Goal: Task Accomplishment & Management: Manage account settings

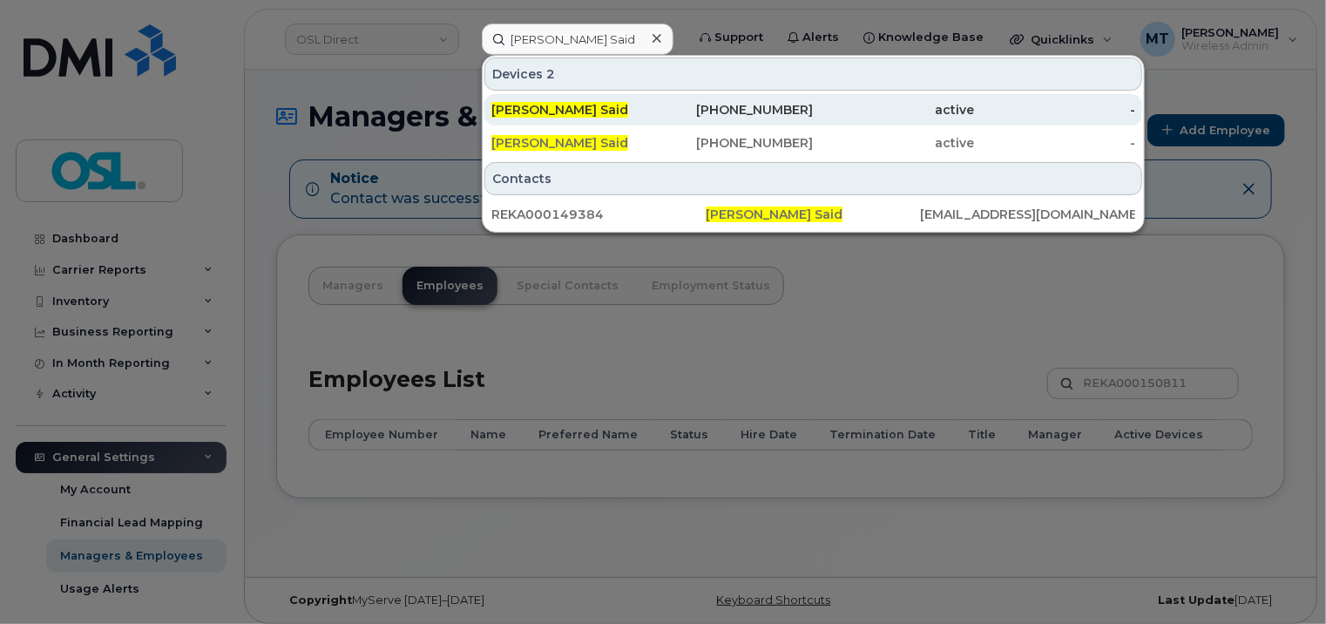
type input "[PERSON_NAME] Said"
click at [687, 105] on div "514-237-4796" at bounding box center [732, 109] width 161 height 17
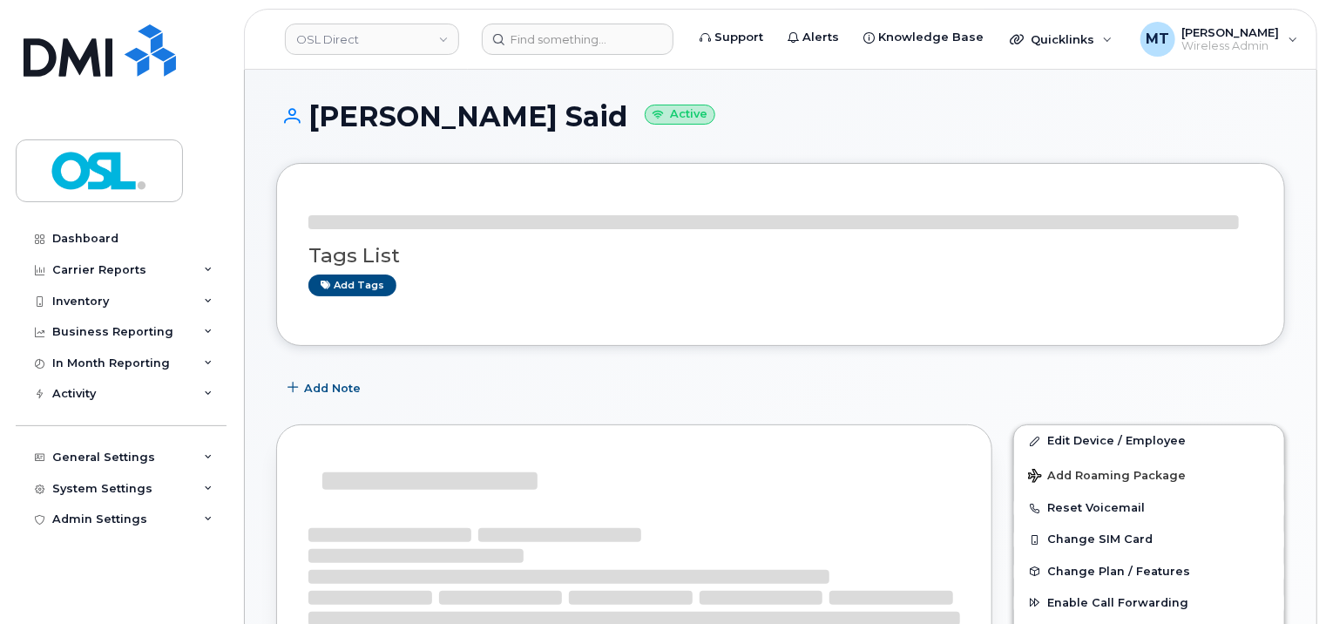
click at [1111, 385] on div "Add Note" at bounding box center [780, 387] width 1009 height 31
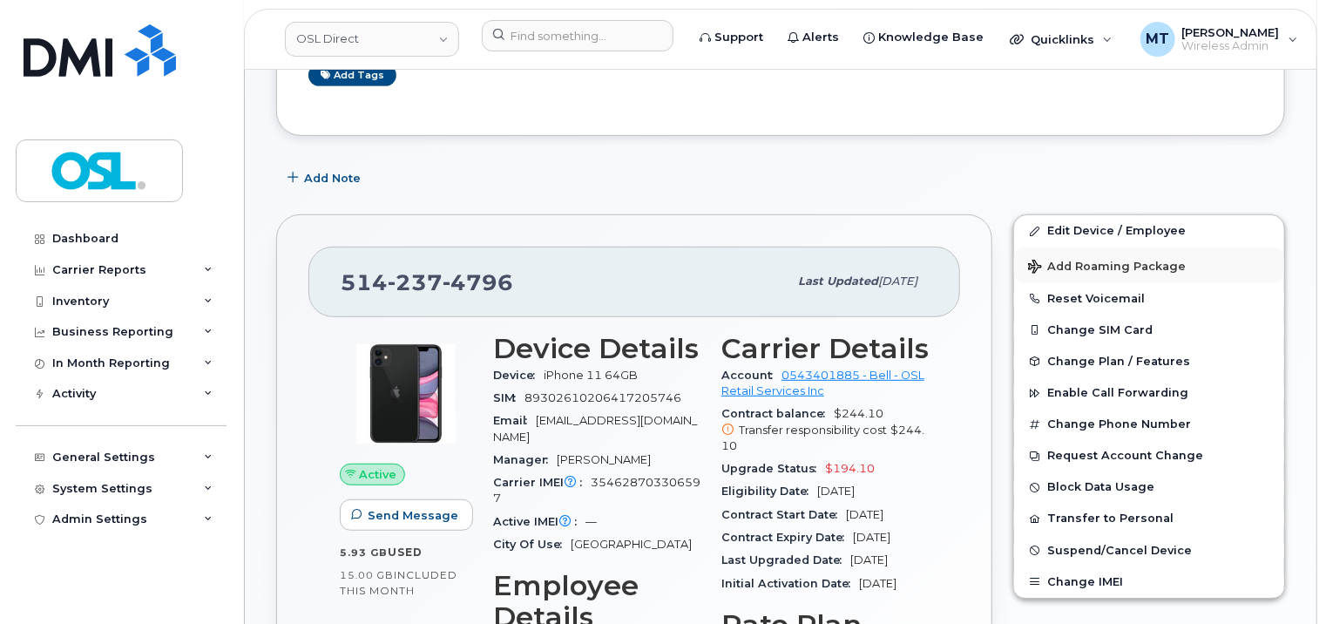
scroll to position [348, 0]
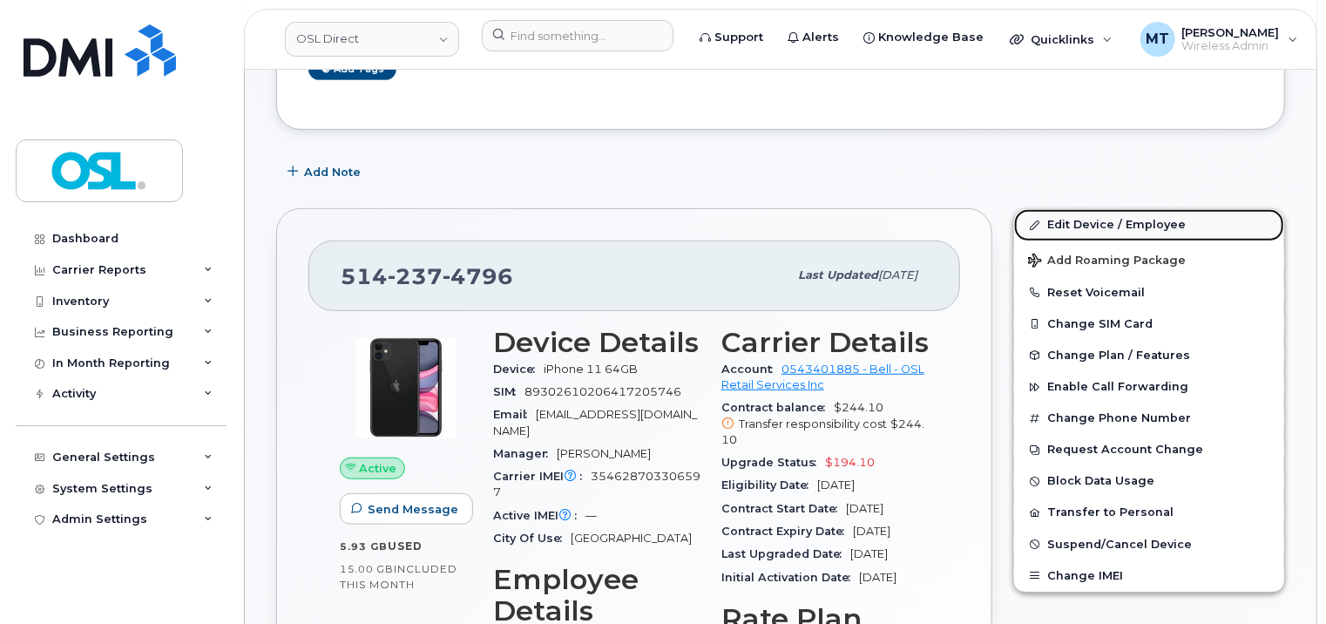
click at [1088, 216] on link "Edit Device / Employee" at bounding box center [1149, 224] width 270 height 31
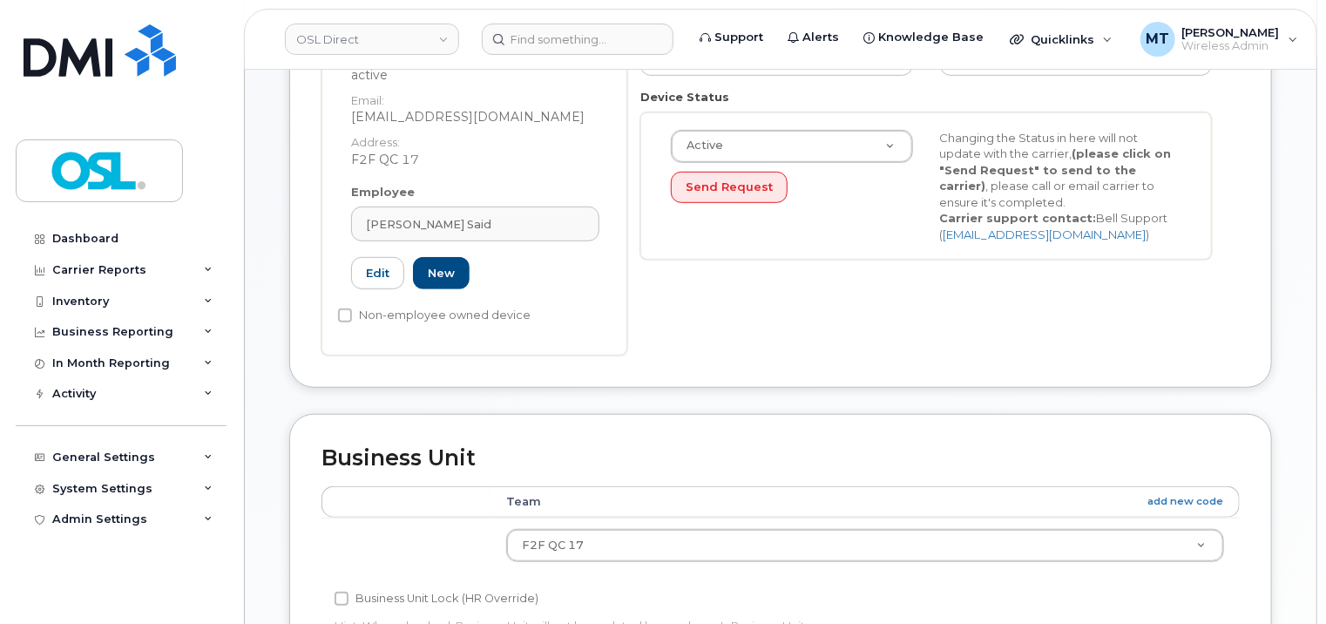
scroll to position [436, 0]
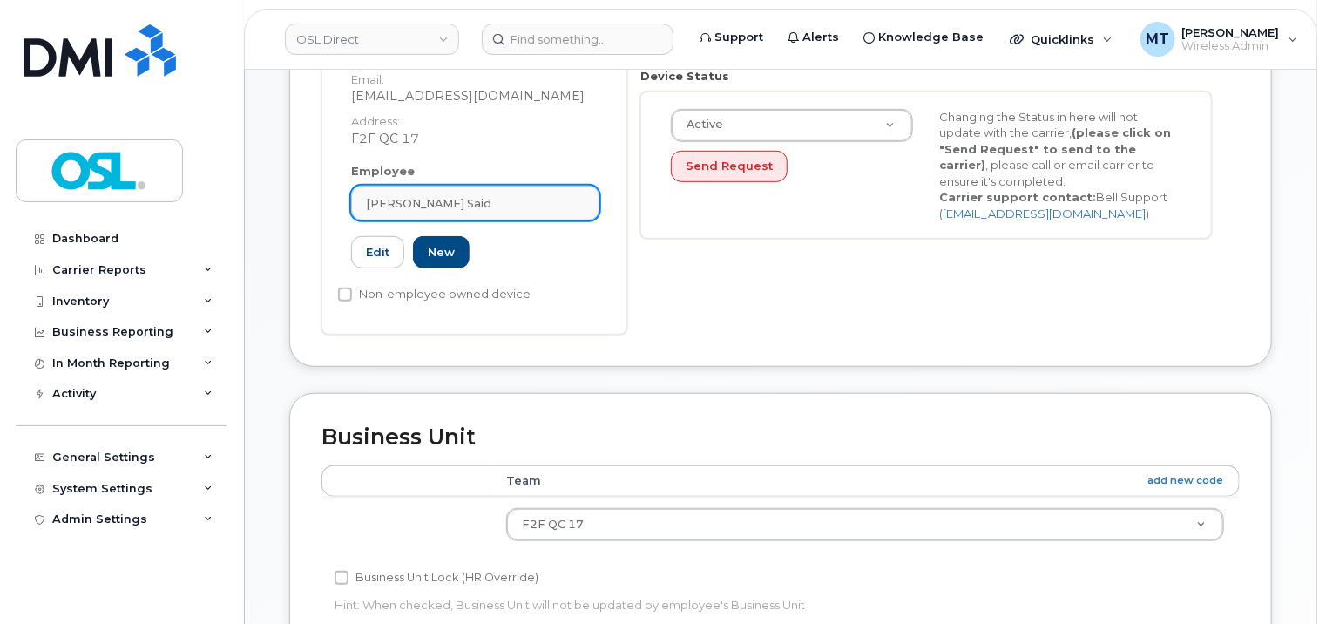
click at [479, 195] on span "[PERSON_NAME] Said" at bounding box center [428, 203] width 125 height 17
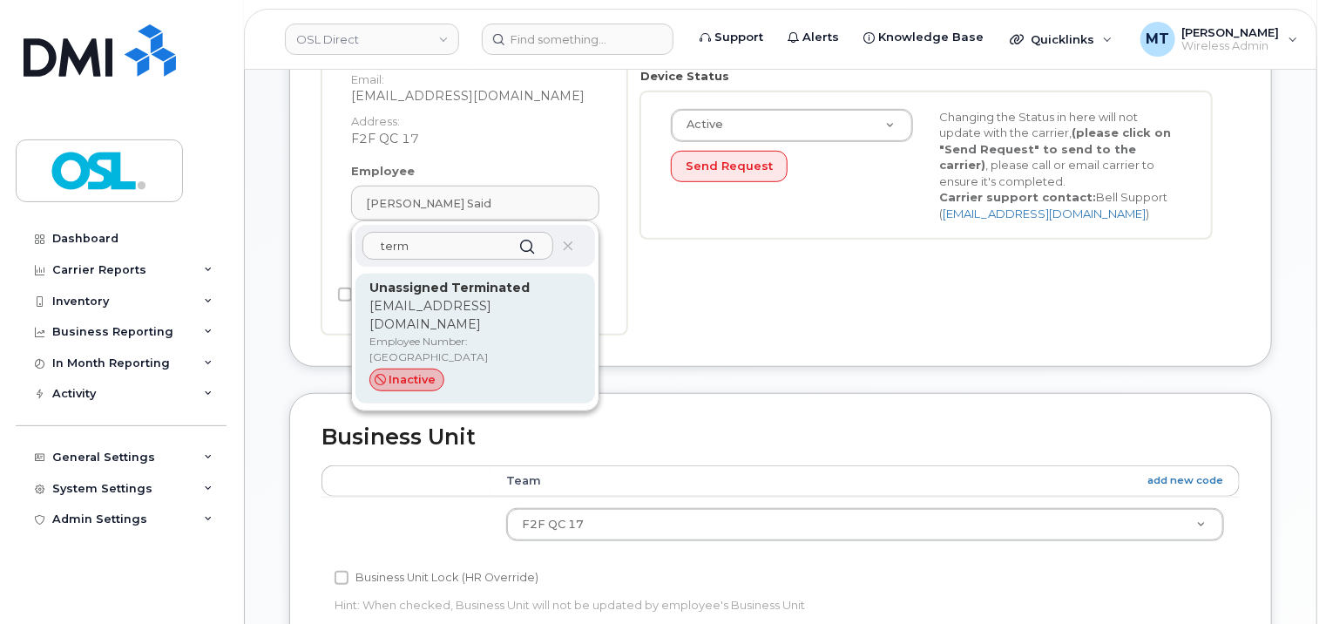
type input "term"
click at [491, 297] on p "[EMAIL_ADDRESS][DOMAIN_NAME]" at bounding box center [475, 315] width 212 height 37
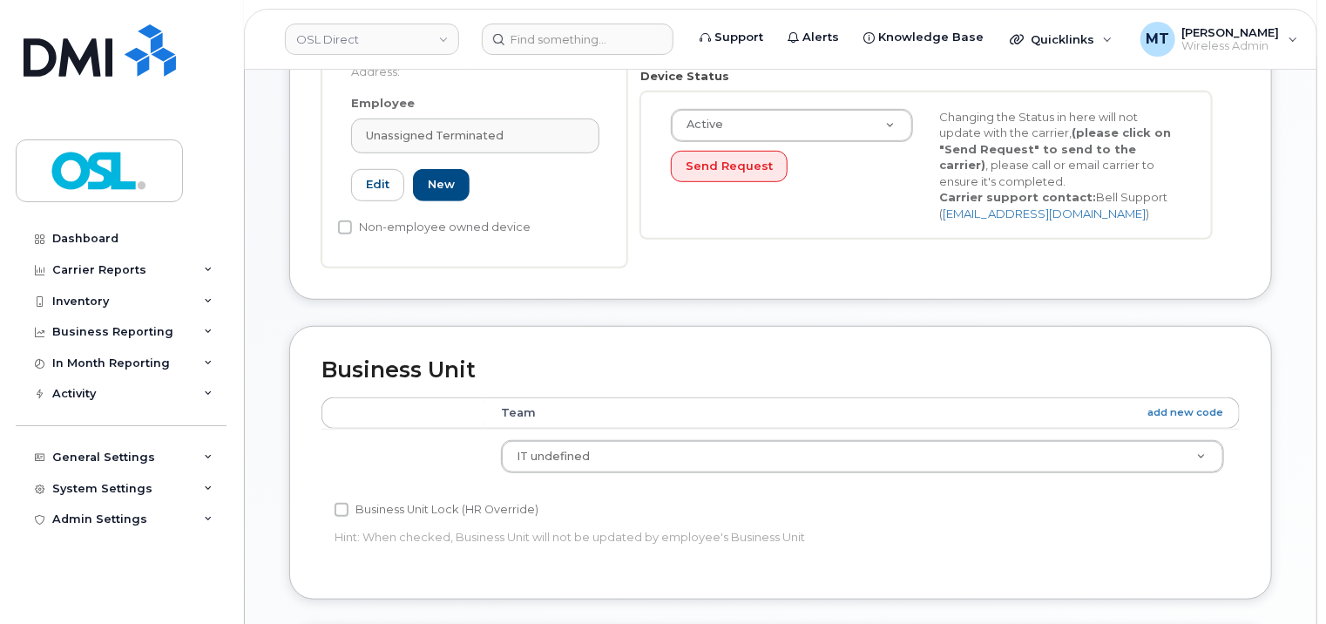
type input "UT"
type input "Unassigned Terminated"
type input "support_2@osldirect.com"
type input "4117510"
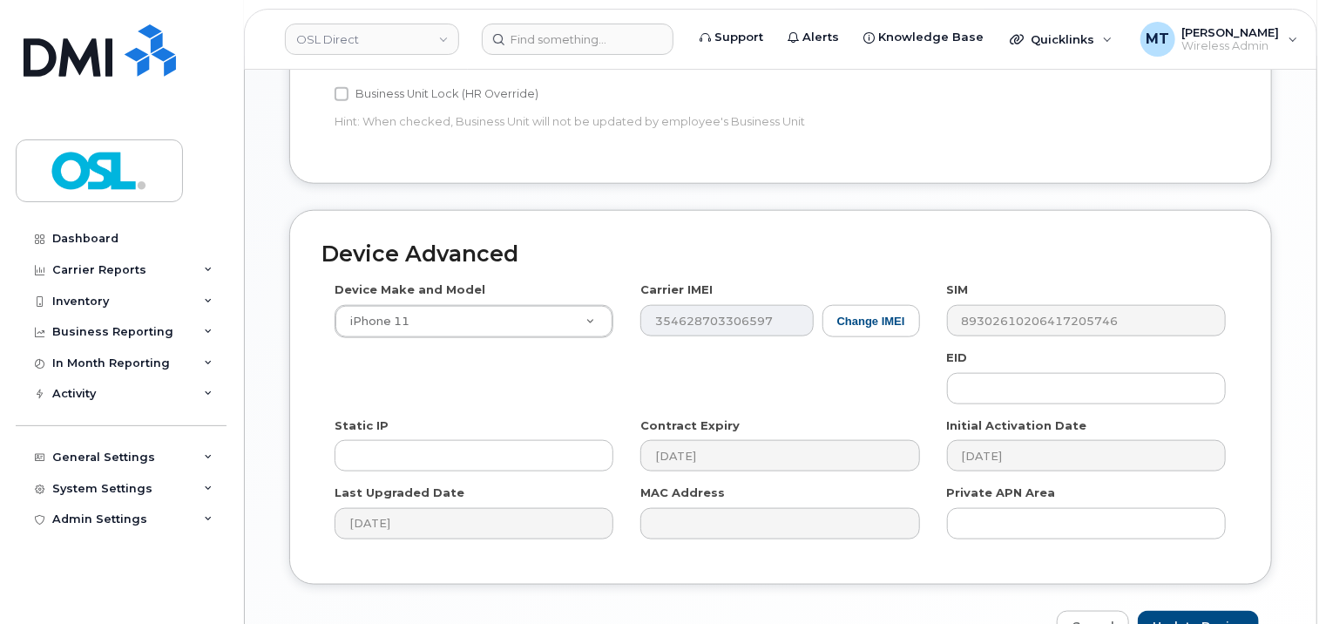
scroll to position [953, 0]
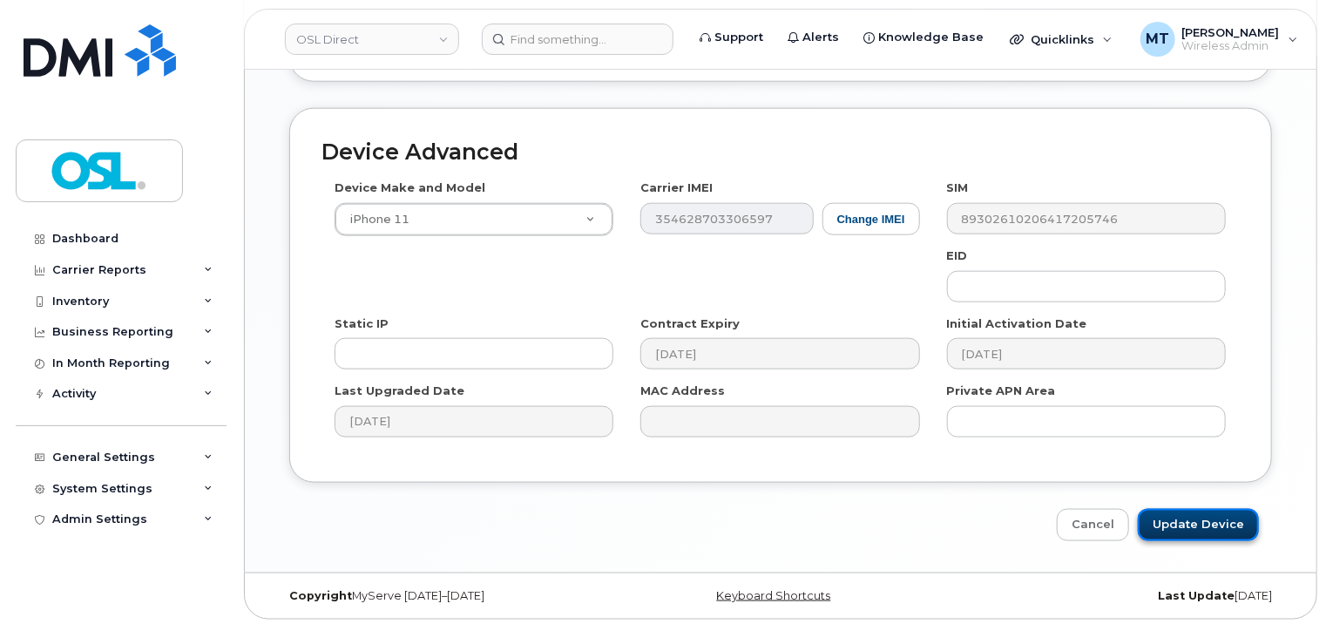
click at [1237, 519] on input "Update Device" at bounding box center [1198, 525] width 121 height 32
type input "Saving..."
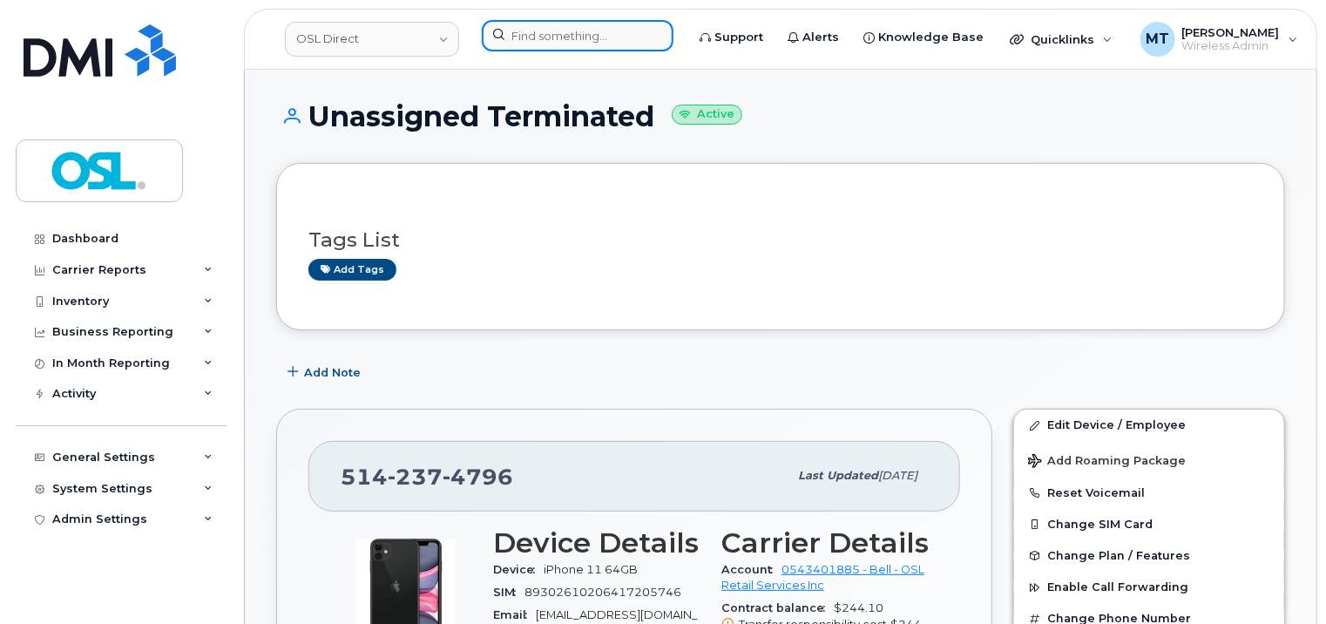
click at [605, 26] on input at bounding box center [578, 35] width 192 height 31
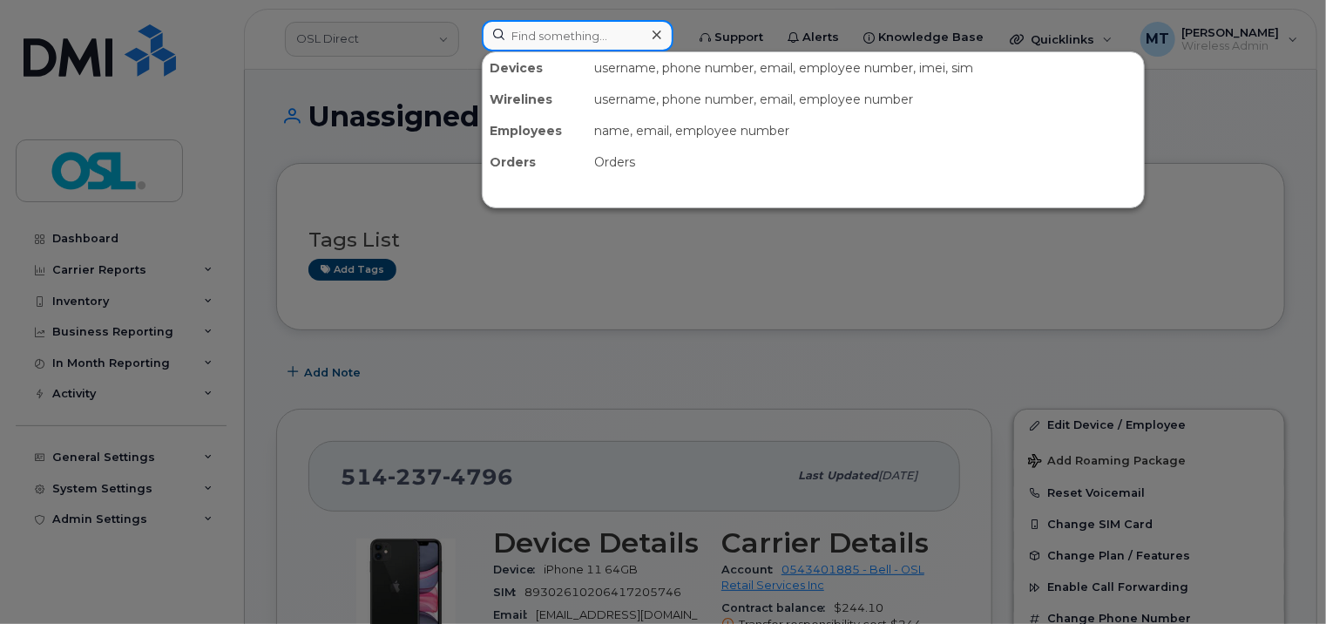
paste input "[PERSON_NAME] Said"
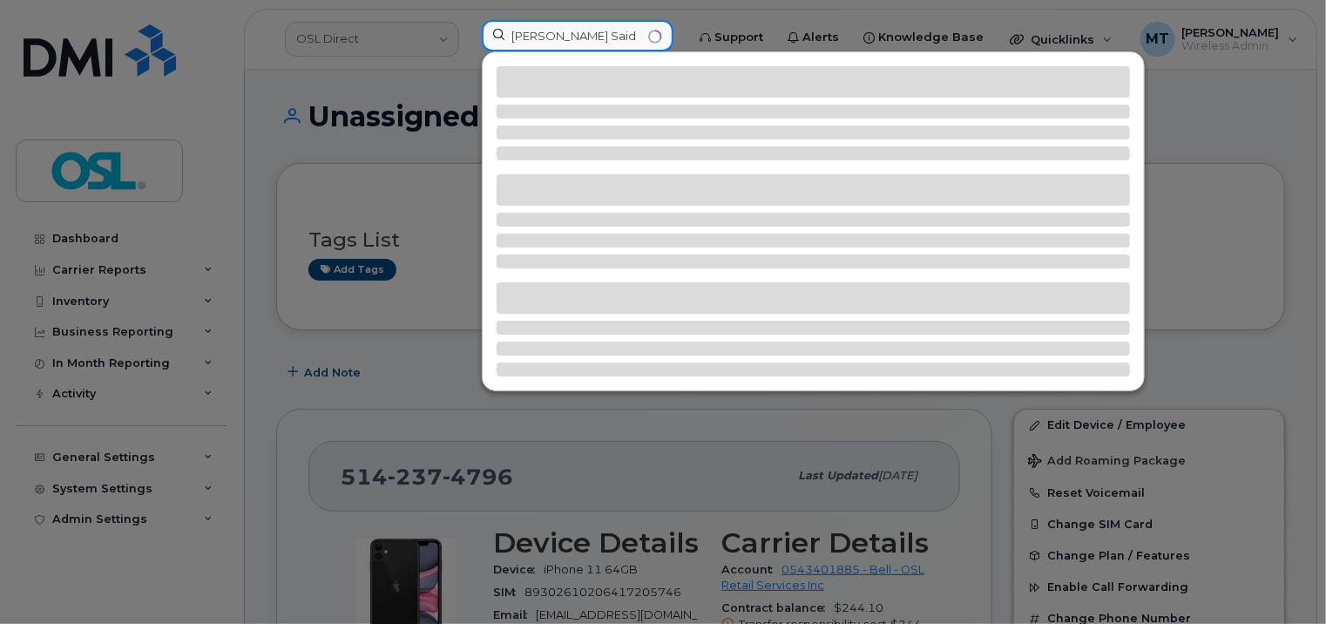
type input "[PERSON_NAME] Said"
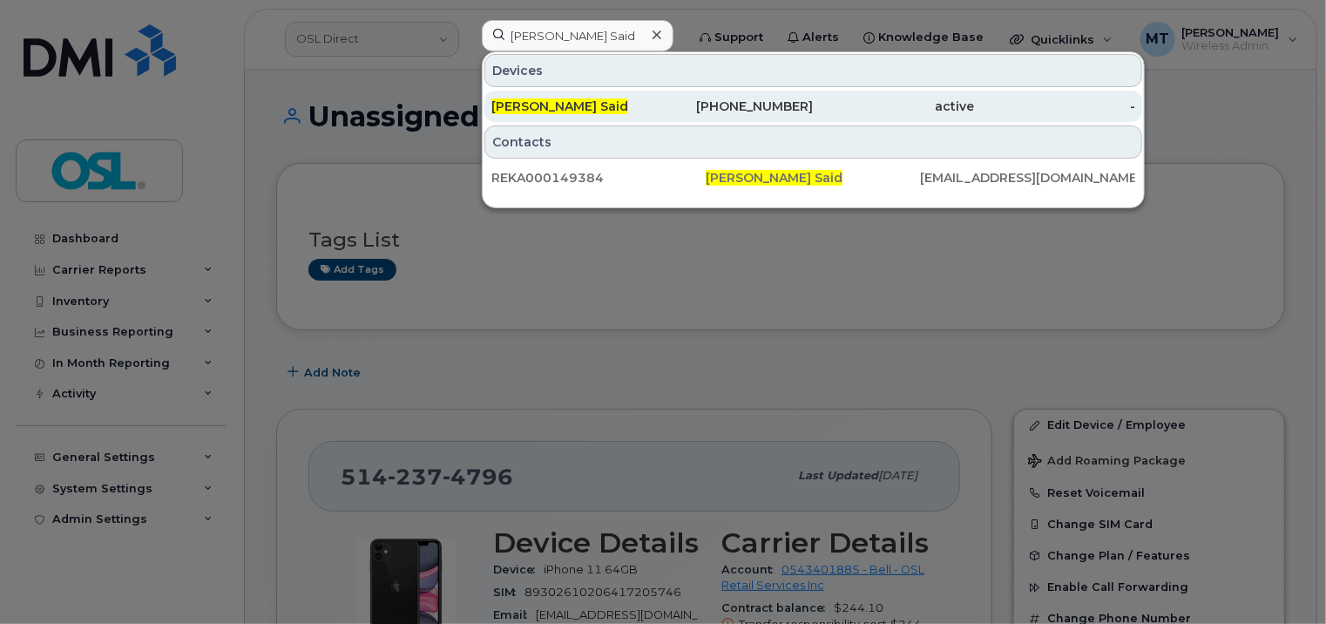
click at [625, 106] on span "[PERSON_NAME] Said" at bounding box center [559, 106] width 137 height 16
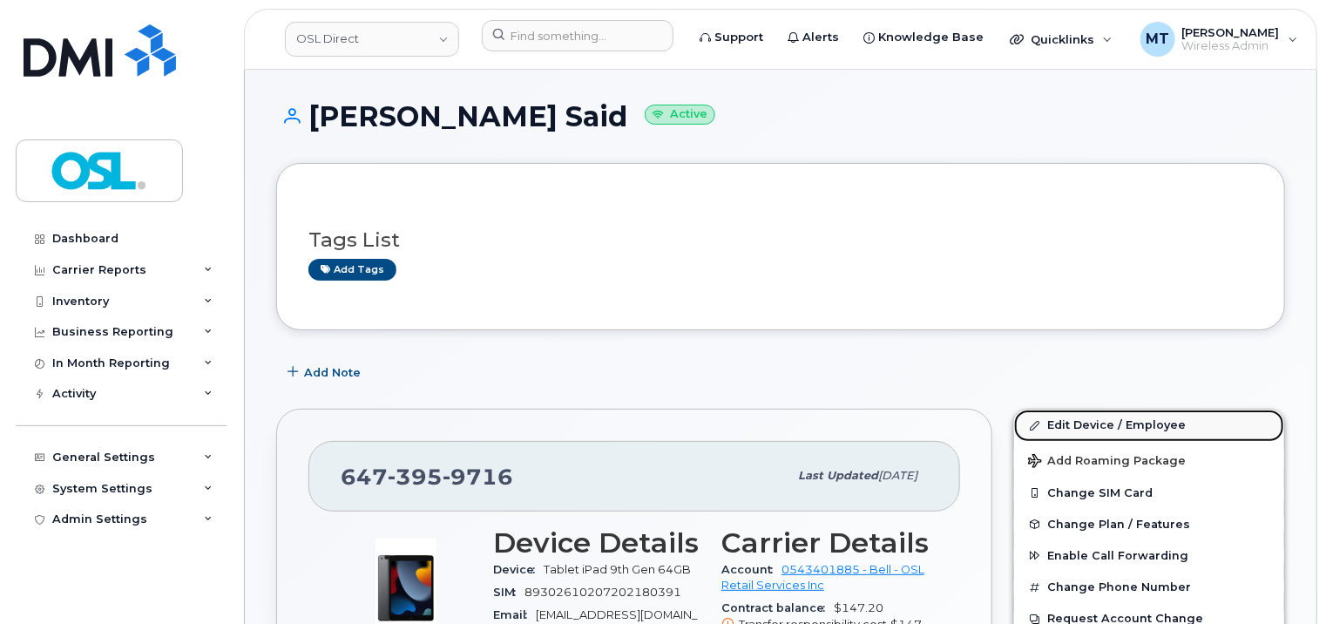
click at [1144, 436] on link "Edit Device / Employee" at bounding box center [1149, 424] width 270 height 31
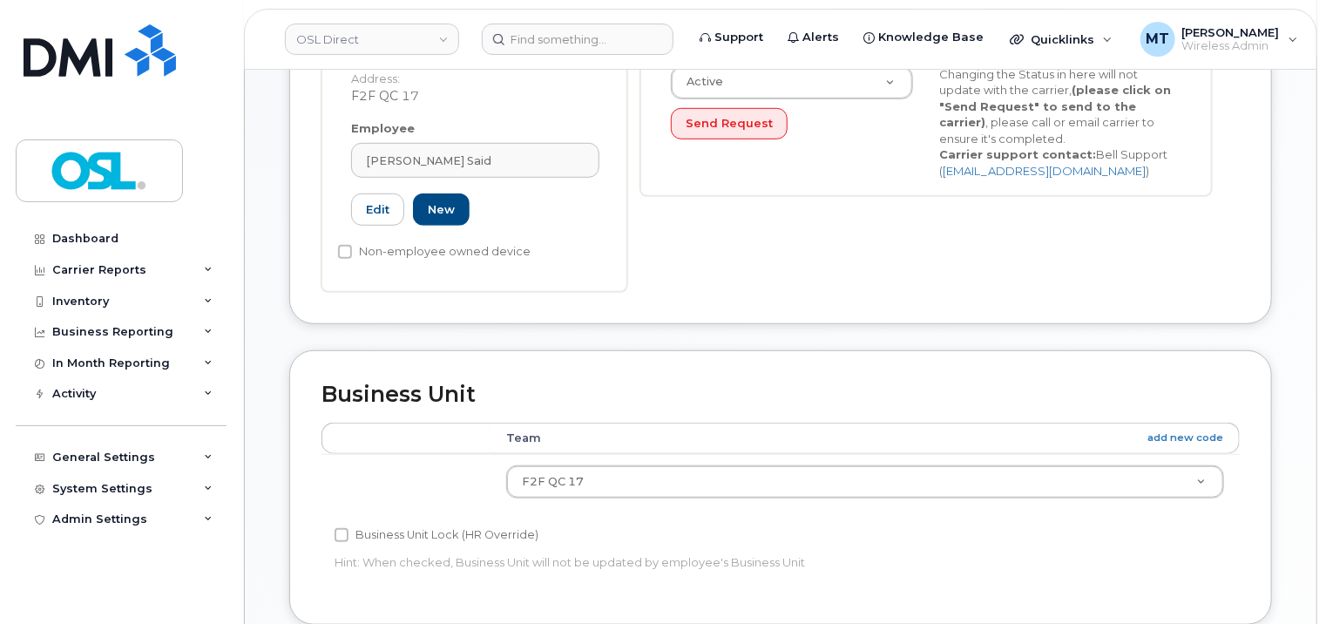
scroll to position [523, 0]
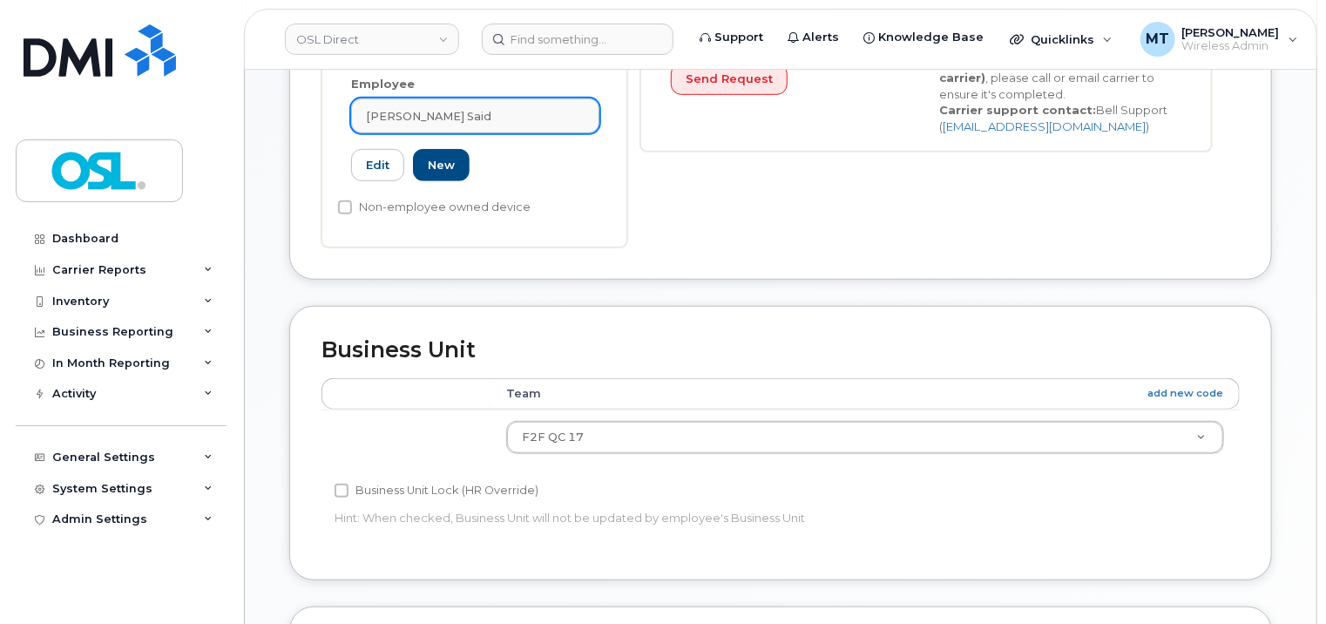
click at [537, 115] on link "[PERSON_NAME] Said" at bounding box center [475, 115] width 248 height 35
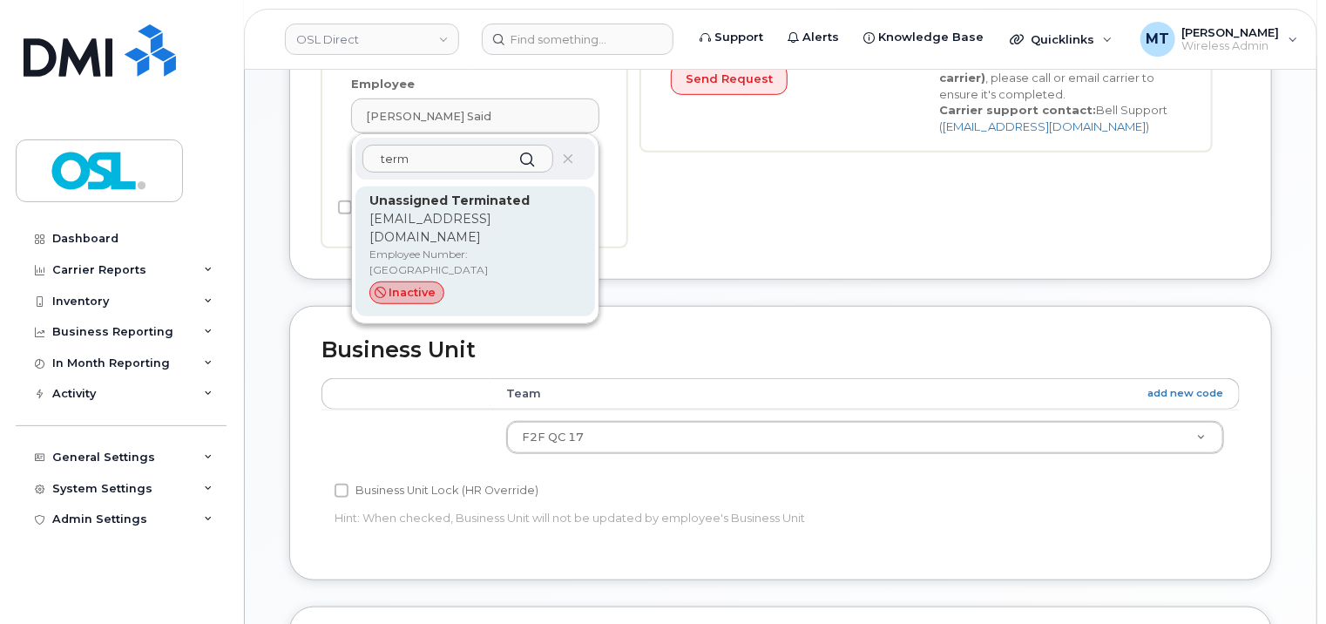
type input "term"
click at [515, 246] on p "Employee Number: UT" at bounding box center [475, 261] width 212 height 31
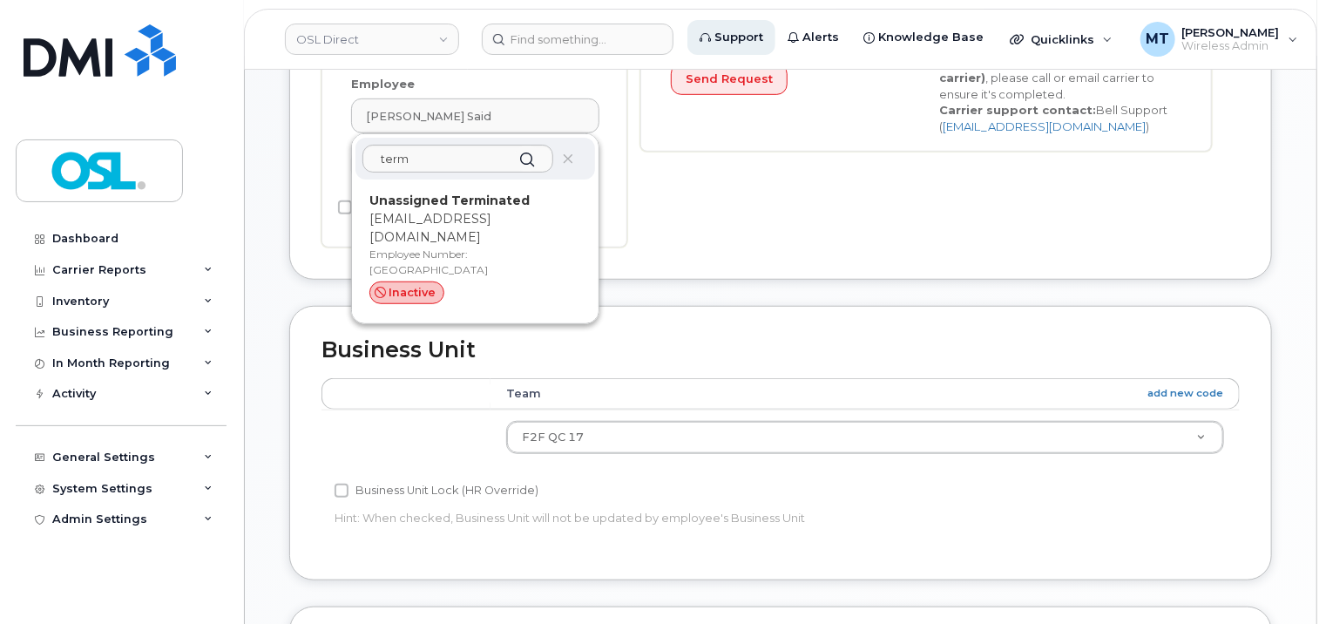
type input "UT"
type input "Unassigned Terminated"
type input "support_2@osldirect.com"
type input "4117510"
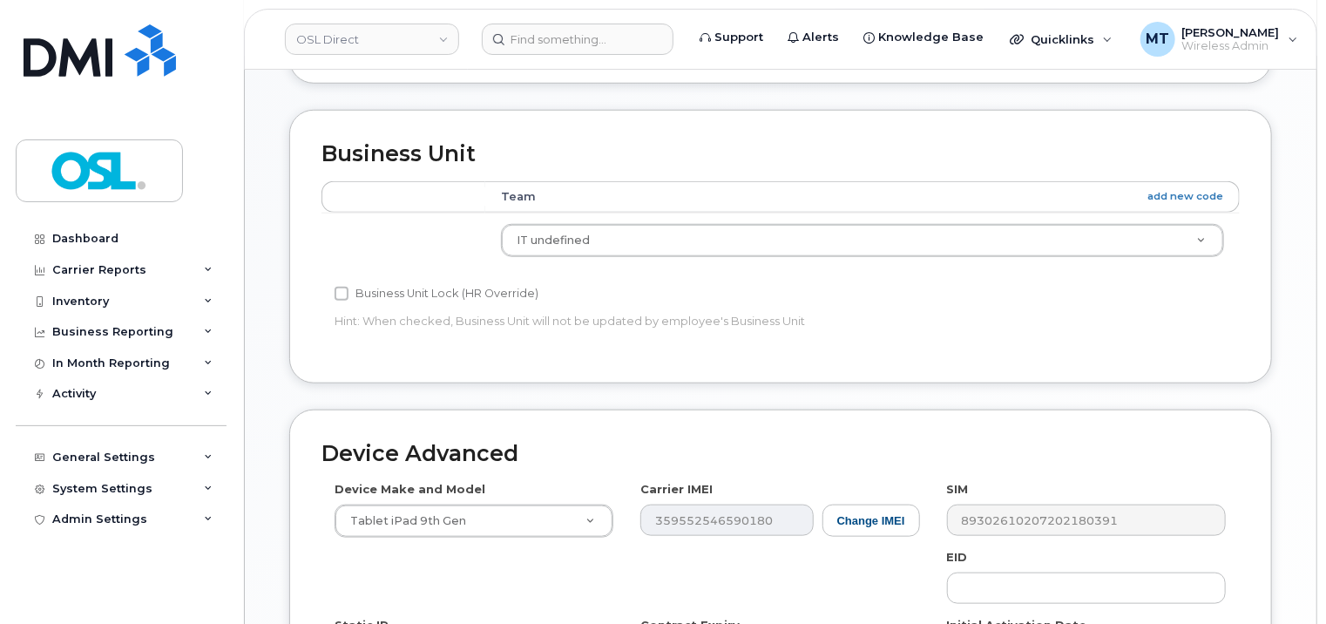
scroll to position [920, 0]
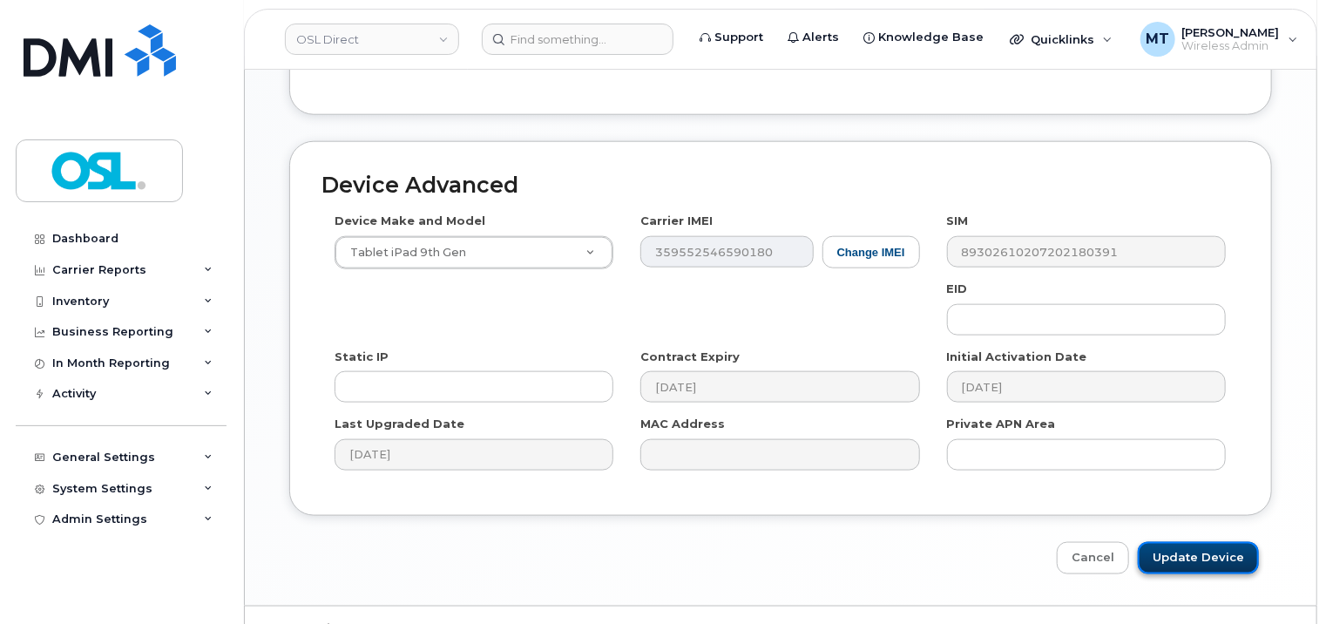
click at [1237, 550] on input "Update Device" at bounding box center [1198, 558] width 121 height 32
type input "Saving..."
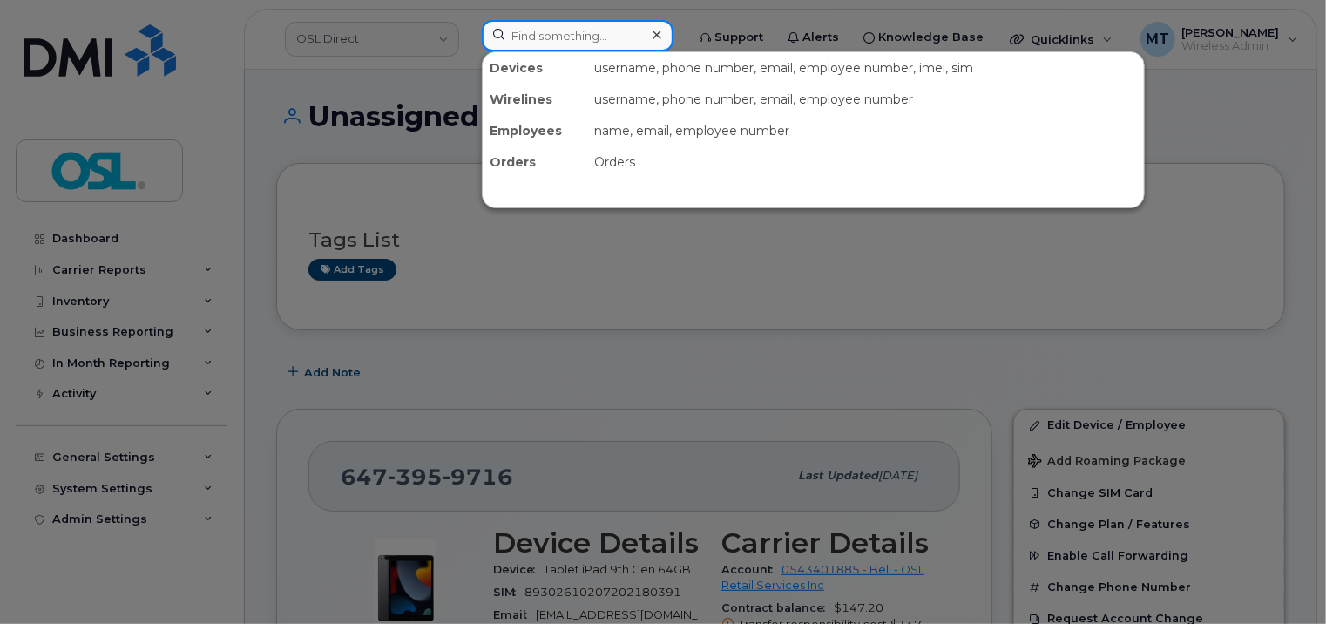
click at [631, 37] on input at bounding box center [578, 35] width 192 height 31
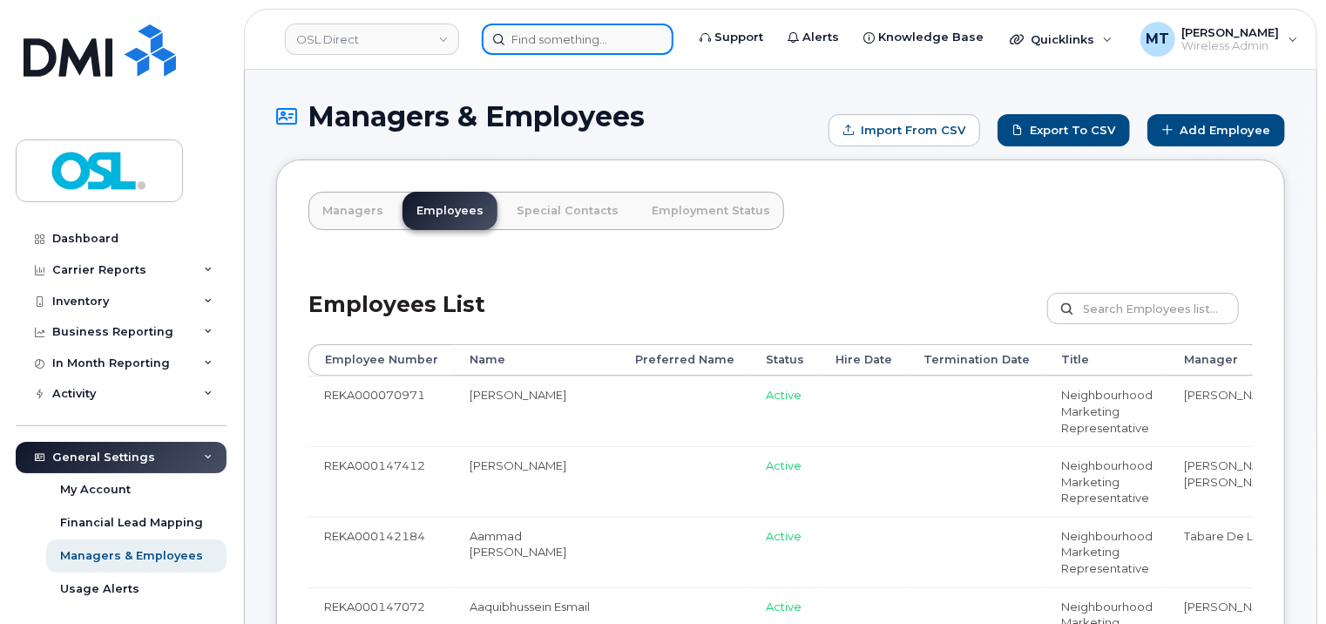
click at [588, 47] on input at bounding box center [578, 39] width 192 height 31
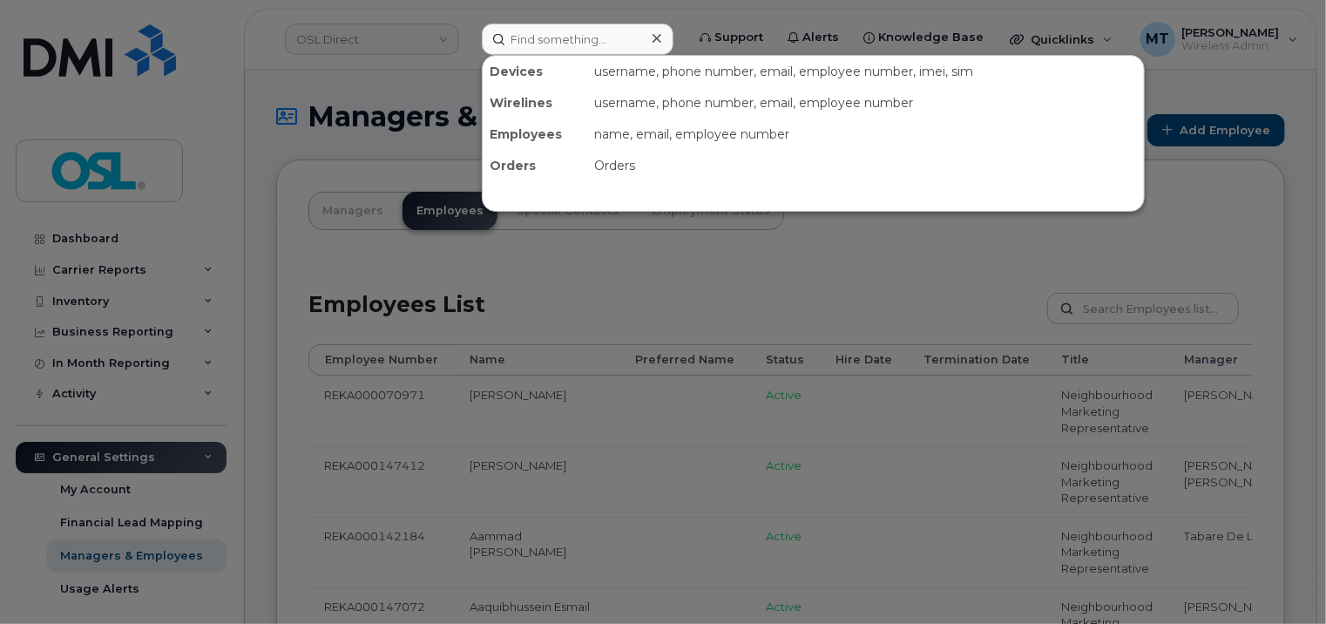
click at [1072, 309] on div at bounding box center [663, 312] width 1326 height 624
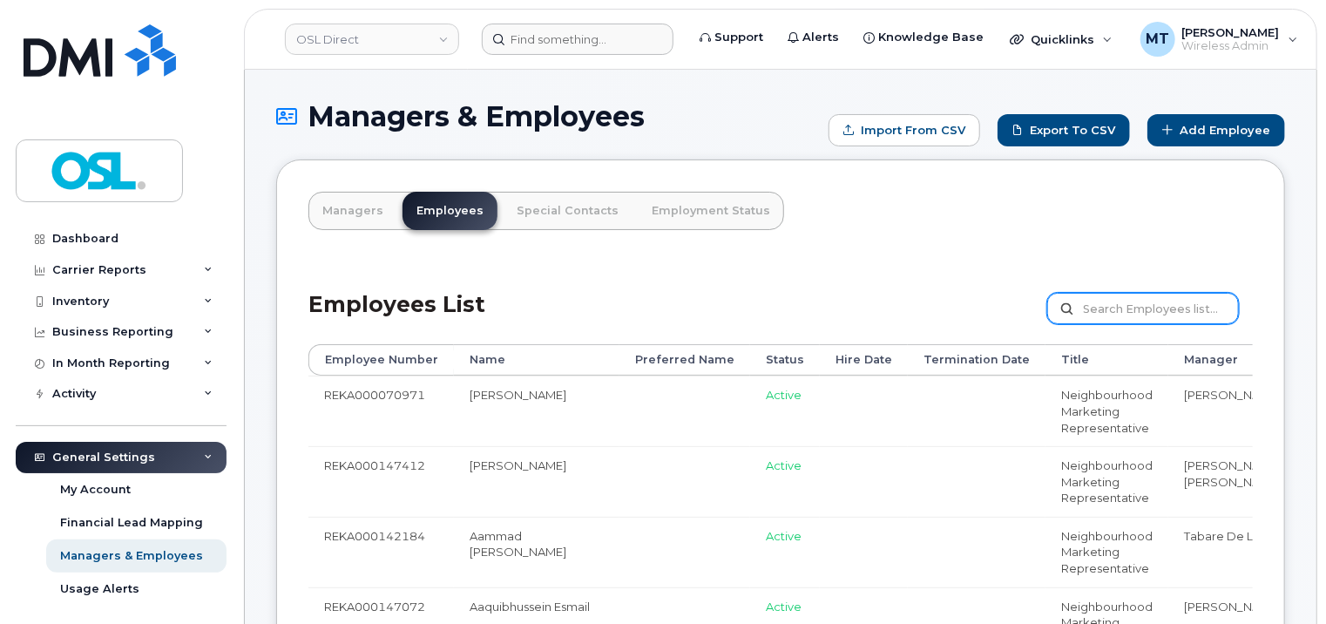
click at [1101, 307] on input "text" at bounding box center [1143, 308] width 192 height 31
paste input "REKA000149384"
type input "REKA000149384"
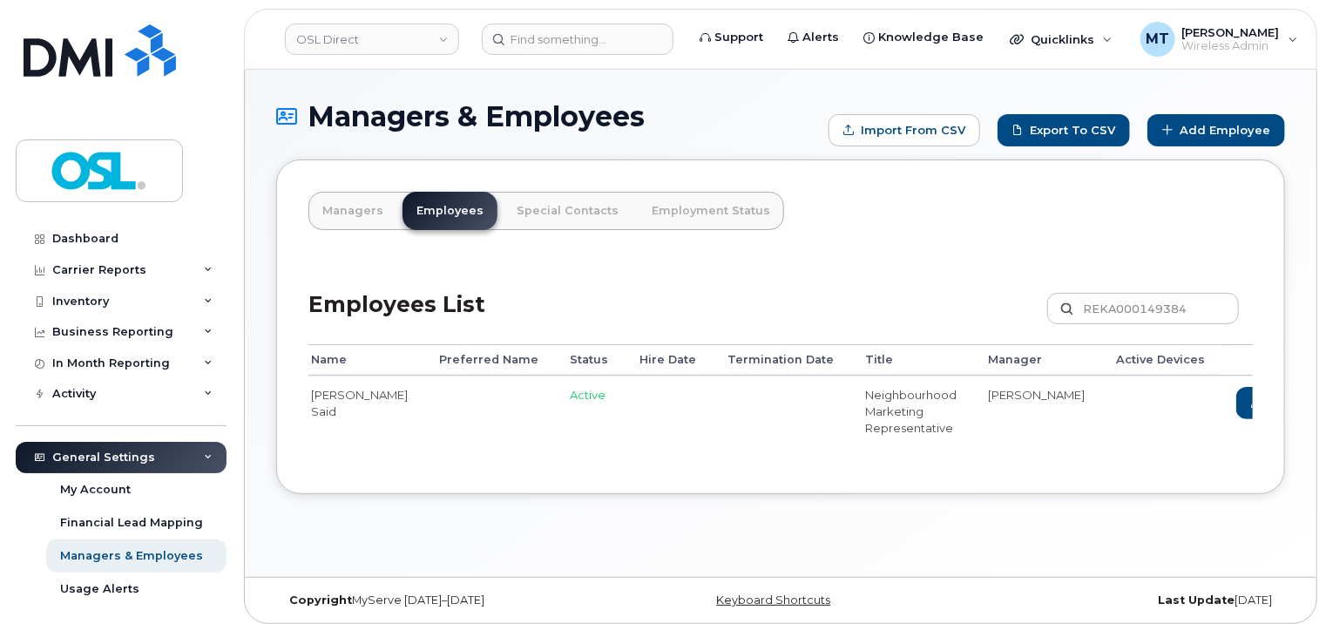
scroll to position [0, 165]
click at [1303, 403] on link "Delete" at bounding box center [1345, 403] width 84 height 32
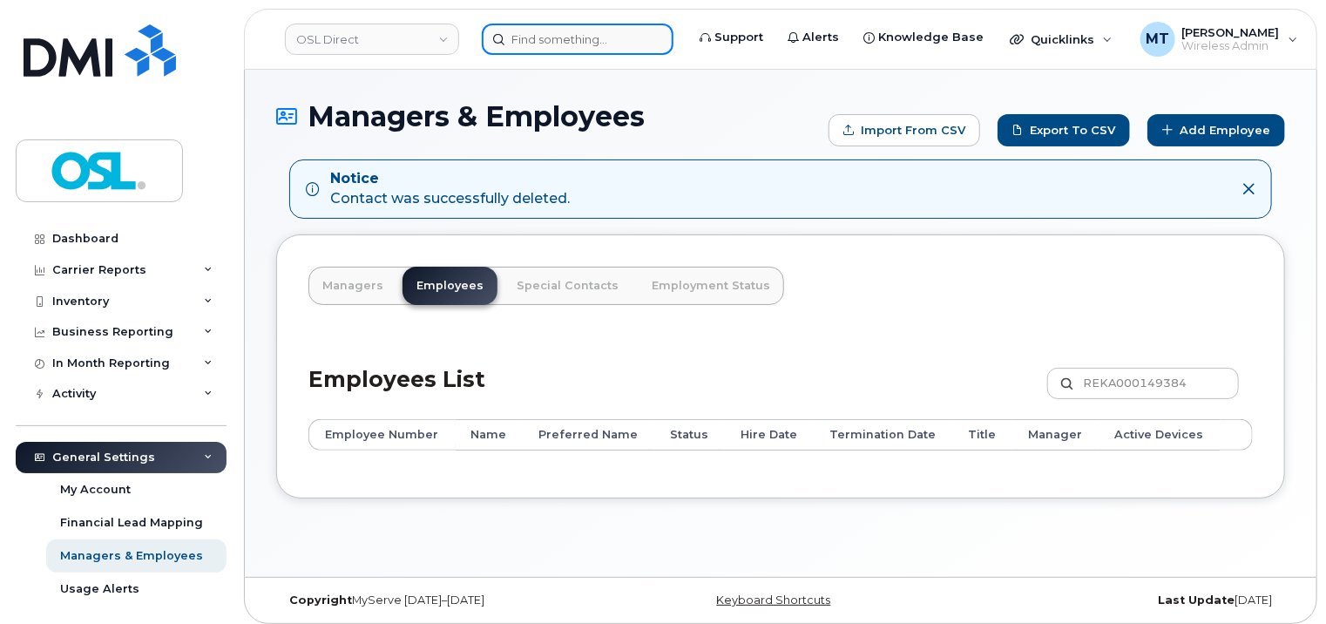
click at [617, 43] on input at bounding box center [578, 39] width 192 height 31
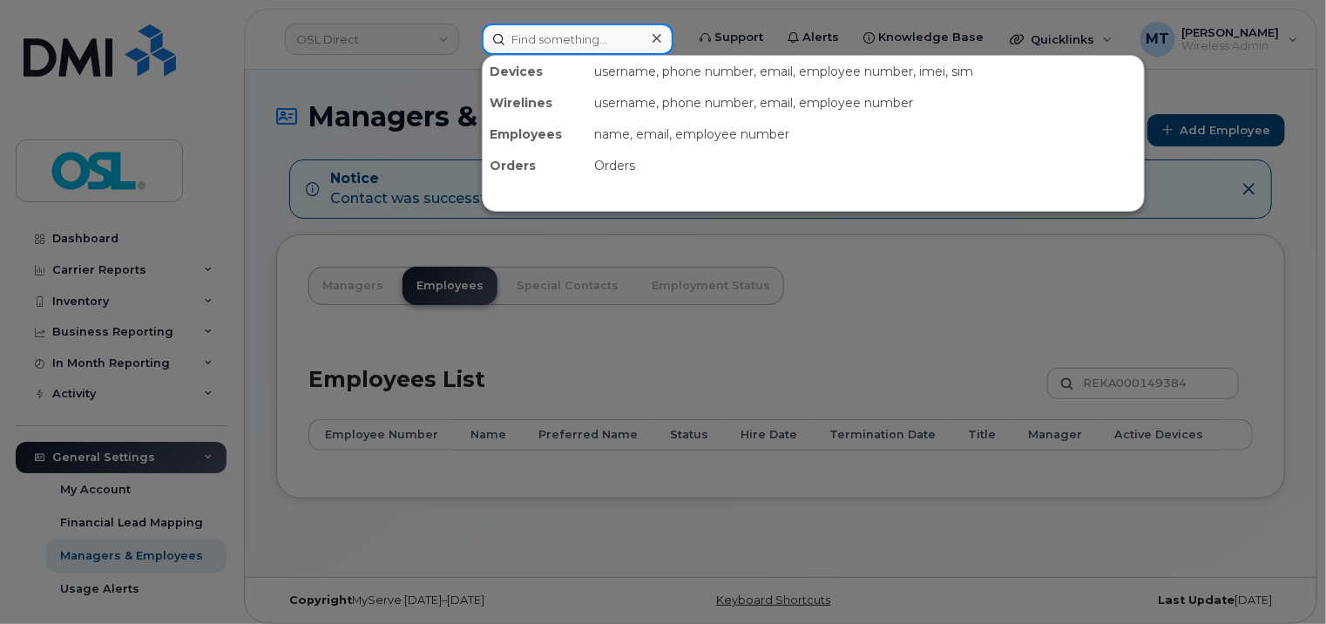
paste input "[PERSON_NAME][EMAIL_ADDRESS][PERSON_NAME][DOMAIN_NAME]"
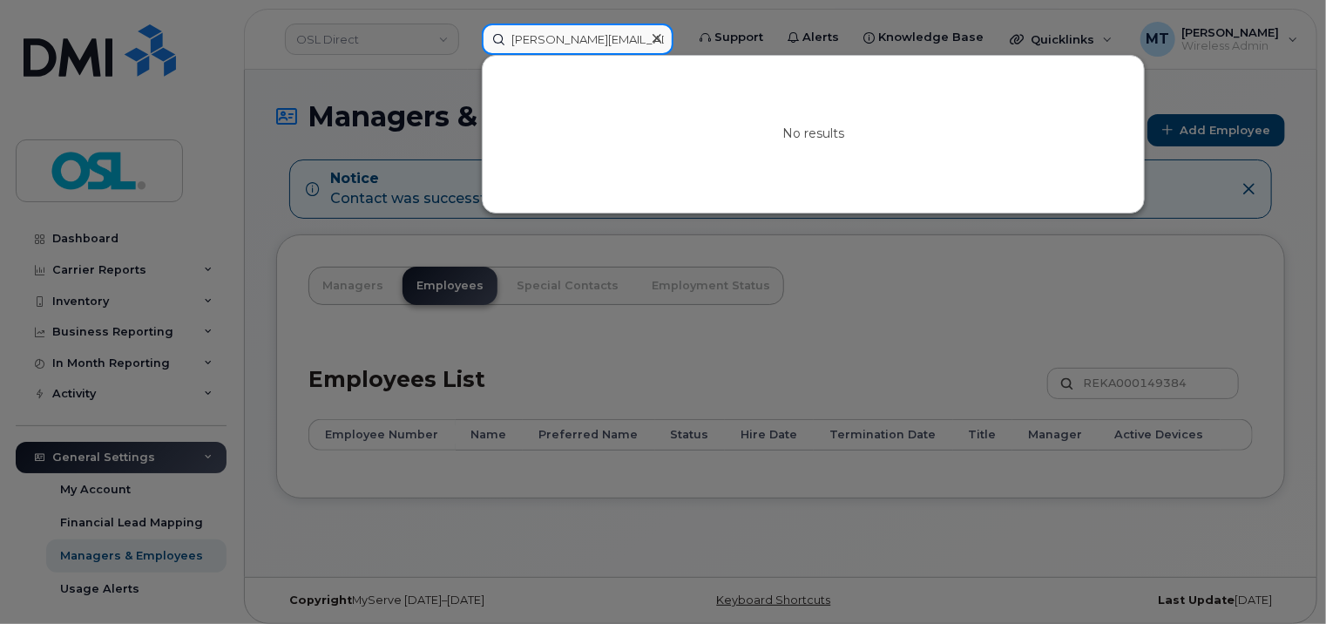
drag, startPoint x: 549, startPoint y: 40, endPoint x: 491, endPoint y: 40, distance: 57.5
click at [491, 40] on input "[PERSON_NAME][EMAIL_ADDRESS][PERSON_NAME][DOMAIN_NAME]" at bounding box center [578, 39] width 192 height 31
click at [511, 40] on input "Carl.Olsen@osldirect.com" at bounding box center [578, 39] width 192 height 31
click at [601, 49] on input "Carl.Olsen@osldirect.com" at bounding box center [578, 39] width 192 height 31
paste input "REKA000151783"
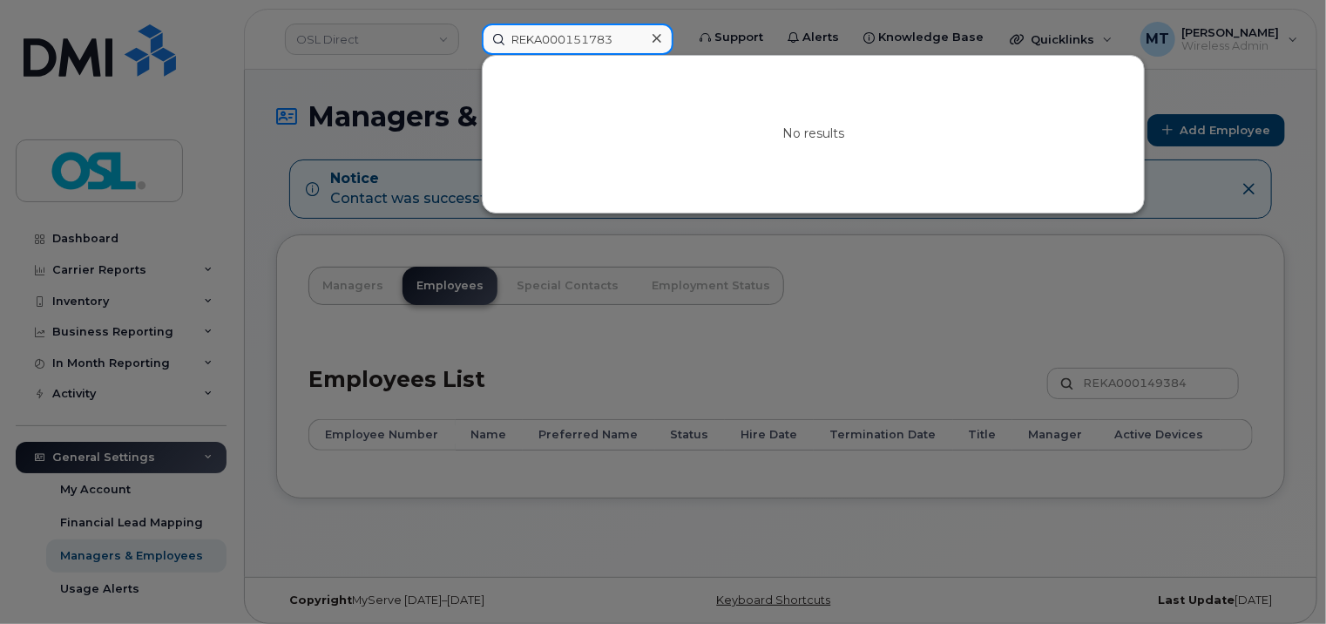
click at [533, 38] on input "REKA000151783" at bounding box center [578, 39] width 192 height 31
type input "REKA000151783"
